Goal: Browse casually: Explore the website without a specific task or goal

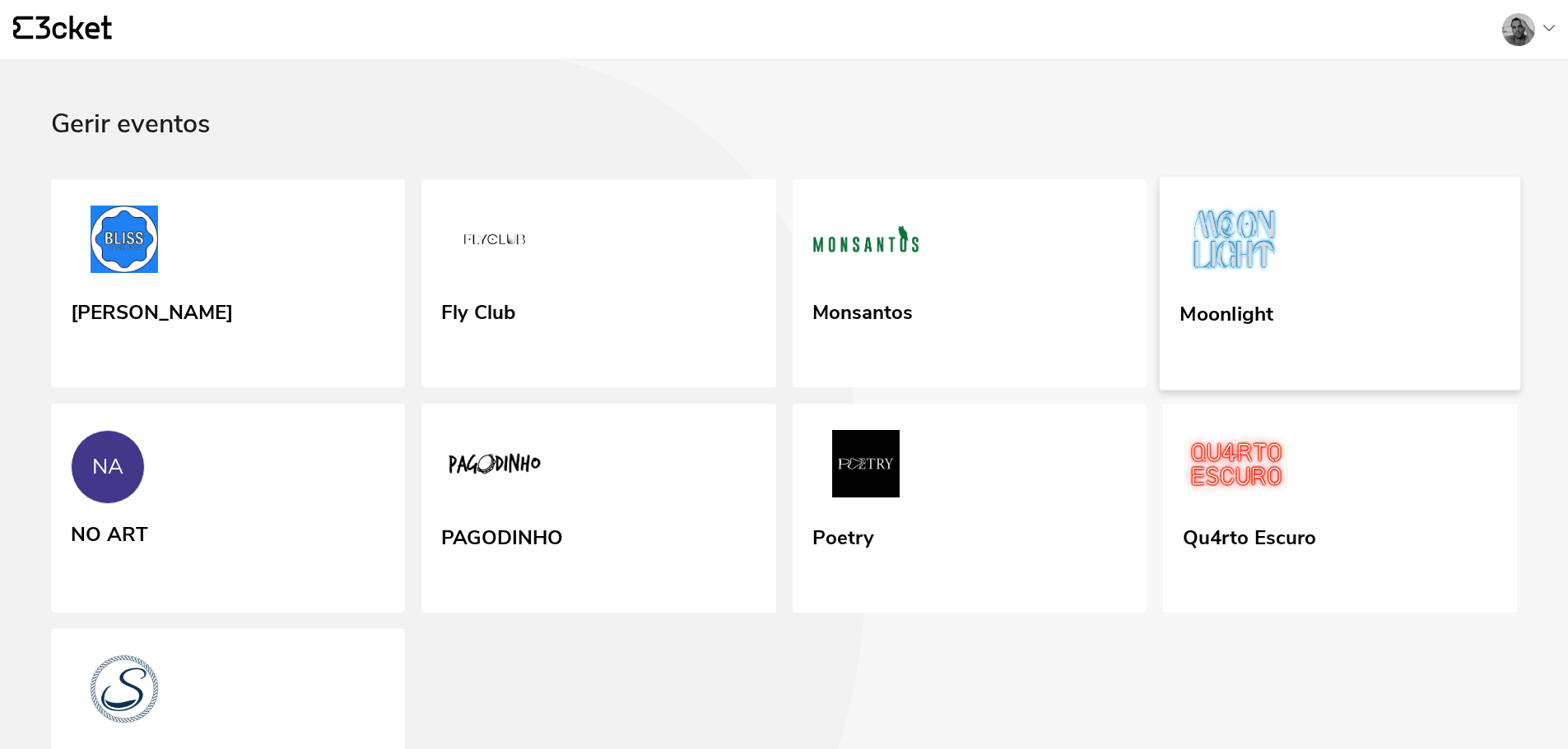
click at [1195, 279] on img at bounding box center [1233, 242] width 110 height 76
click at [217, 502] on link "NA NO ART" at bounding box center [228, 507] width 361 height 210
click at [646, 283] on link "Fly Club" at bounding box center [599, 283] width 361 height 213
click at [943, 113] on div "Gerir eventos" at bounding box center [784, 145] width 1466 height 70
click at [511, 347] on div "Fly Club" at bounding box center [475, 329] width 76 height 68
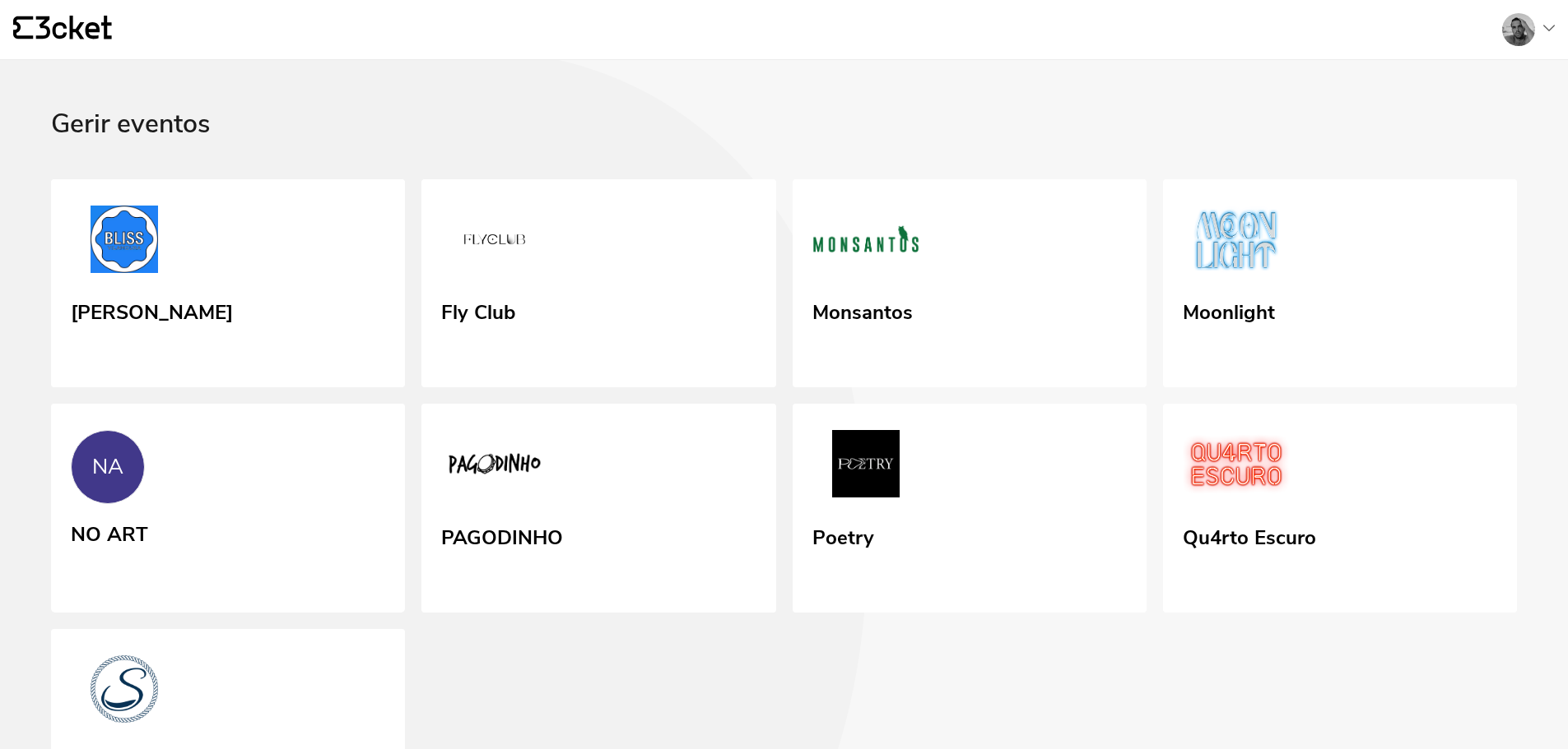
click at [670, 122] on div "Gerir eventos" at bounding box center [784, 145] width 1466 height 70
click at [599, 299] on link "Fly Club" at bounding box center [599, 283] width 361 height 213
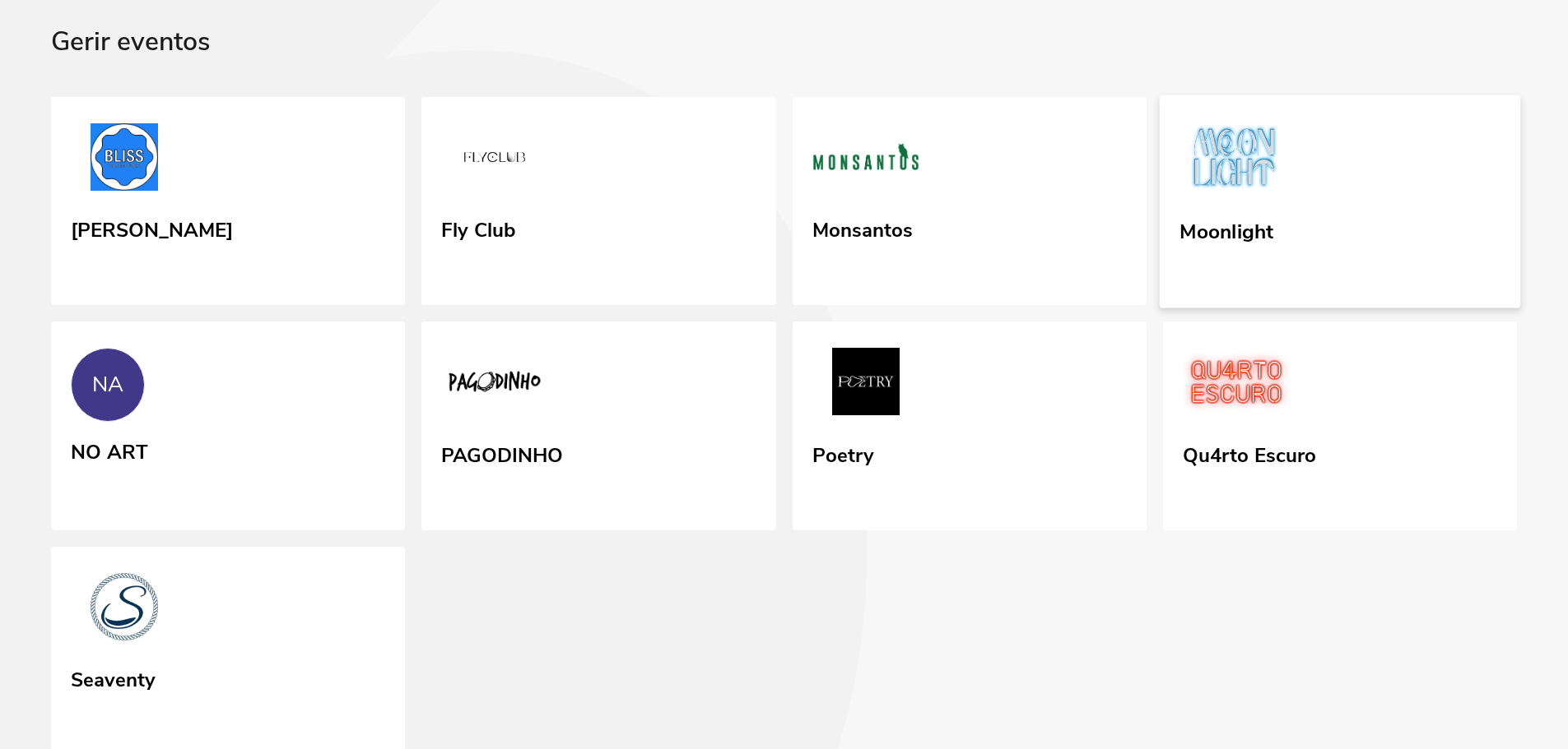
click at [1300, 167] on link "Moonlight" at bounding box center [1339, 201] width 361 height 213
